Goal: Information Seeking & Learning: Learn about a topic

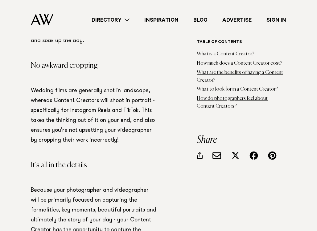
scroll to position [1282, 0]
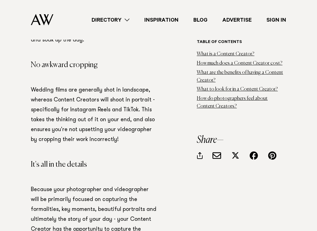
click at [34, 185] on p "Because your photographer and videographer will be primarily focused on capturi…" at bounding box center [94, 234] width 126 height 99
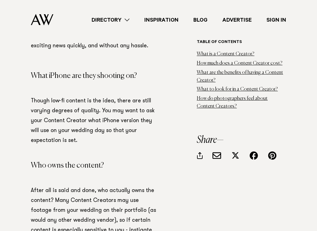
scroll to position [2002, 0]
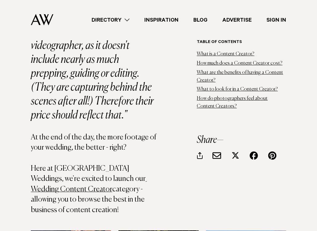
scroll to position [3007, 0]
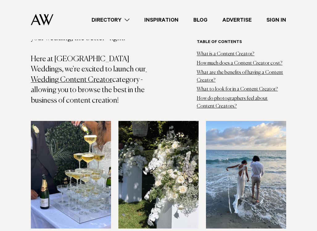
scroll to position [3128, 0]
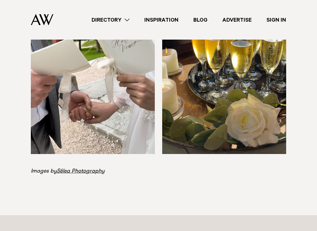
scroll to position [3512, 0]
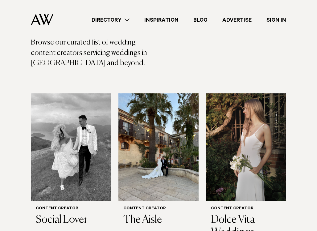
scroll to position [199, 0]
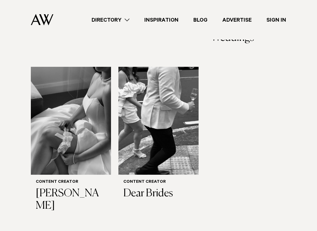
scroll to position [395, 0]
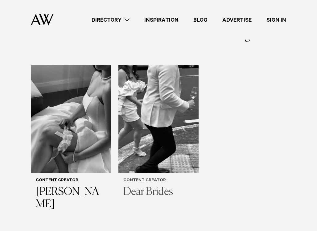
click at [161, 134] on img at bounding box center [159, 119] width 80 height 108
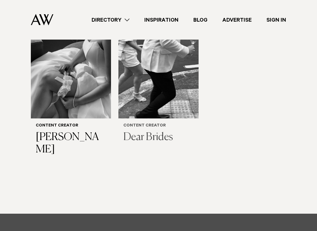
scroll to position [580, 0]
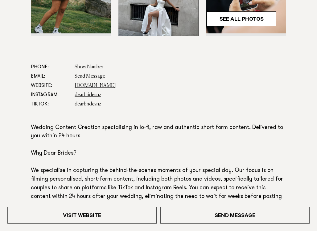
scroll to position [283, 0]
